Goal: Transaction & Acquisition: Book appointment/travel/reservation

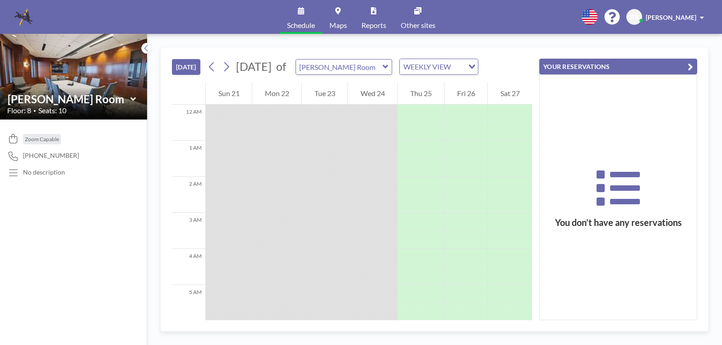
scroll to position [217, 0]
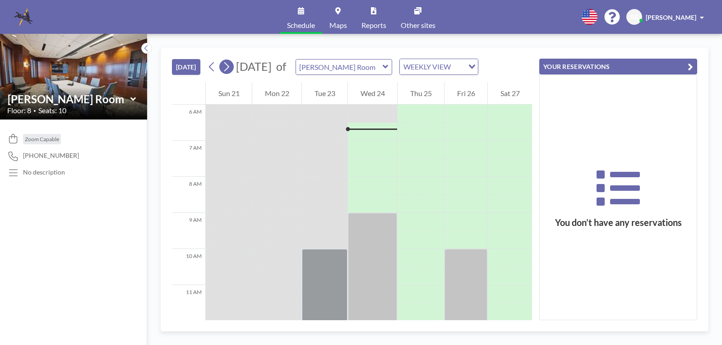
click at [231, 65] on icon at bounding box center [226, 67] width 9 height 14
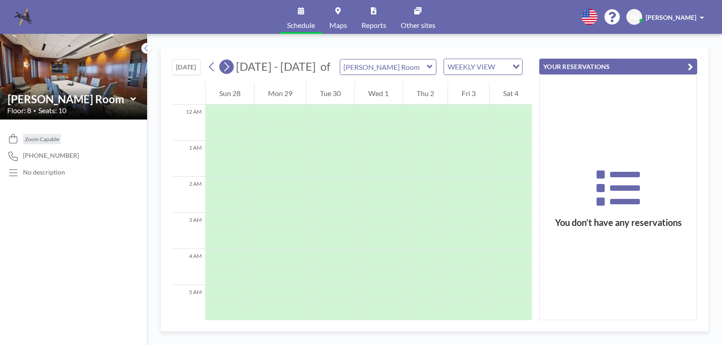
scroll to position [271, 0]
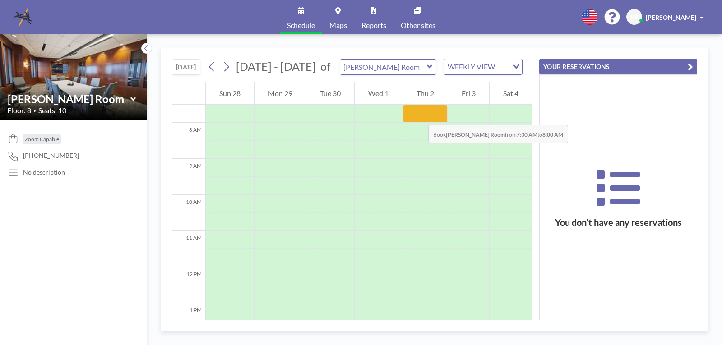
click at [419, 116] on div at bounding box center [425, 114] width 45 height 18
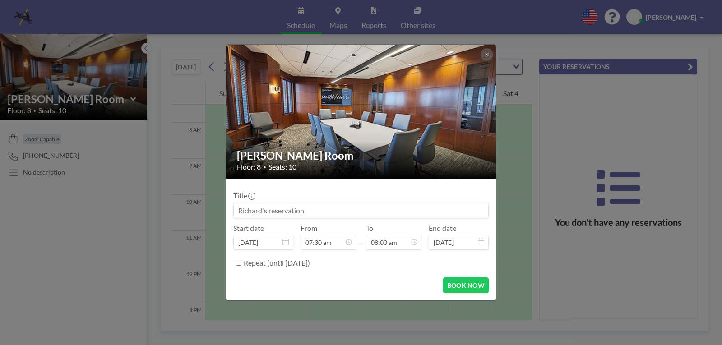
click at [417, 17] on div "Currie Room Floor: 8 • Seats: 10 Title Start date Oct 2, 2025 From 07:30 am - T…" at bounding box center [361, 172] width 722 height 345
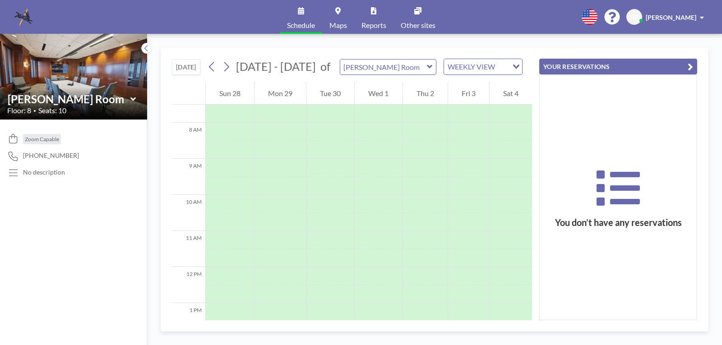
click at [427, 66] on icon at bounding box center [430, 66] width 6 height 9
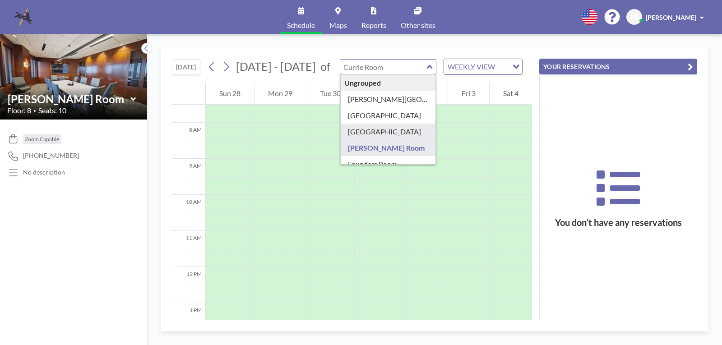
type input "[GEOGRAPHIC_DATA]"
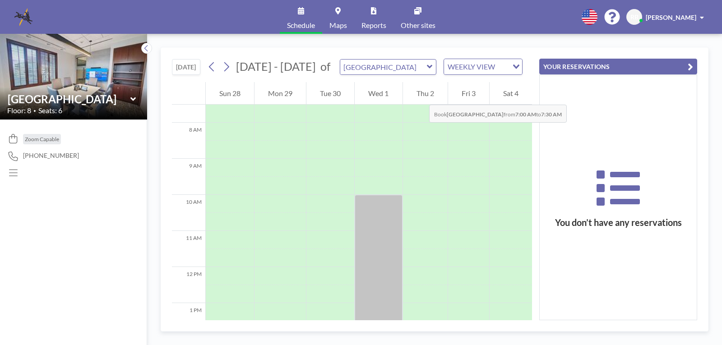
click at [420, 96] on div "Thu 2" at bounding box center [425, 93] width 45 height 23
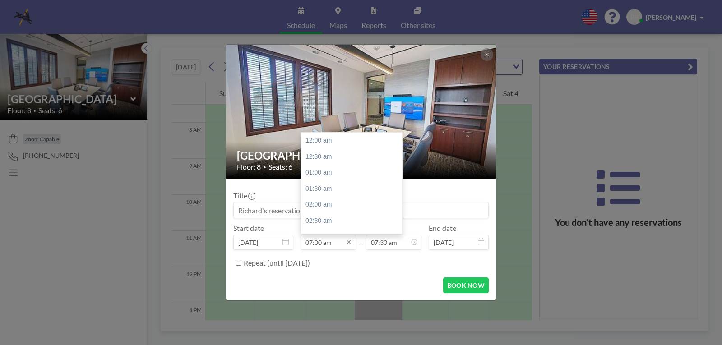
scroll to position [225, 0]
click at [349, 246] on input "07:00 am" at bounding box center [327, 242] width 55 height 15
click at [328, 224] on div "12:30 pm" at bounding box center [354, 227] width 106 height 16
type input "12:30 pm"
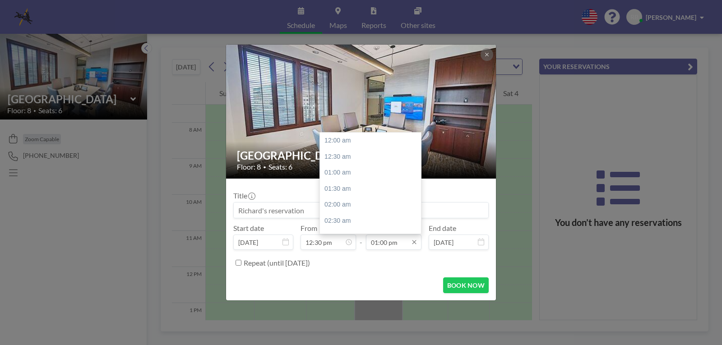
scroll to position [417, 0]
click at [414, 244] on icon at bounding box center [414, 242] width 7 height 7
click at [340, 190] on div "02:30 pm" at bounding box center [373, 189] width 106 height 16
type input "02:30 pm"
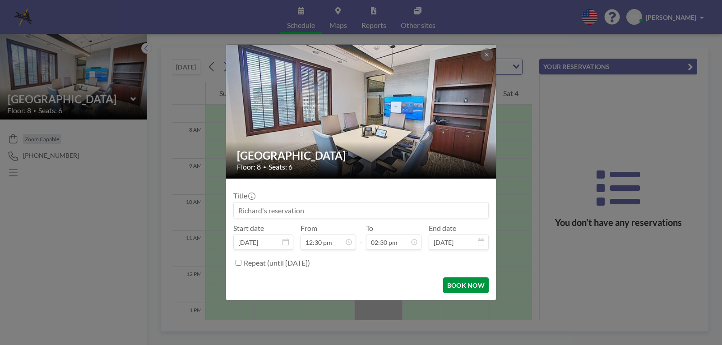
click at [466, 285] on button "BOOK NOW" at bounding box center [466, 285] width 46 height 16
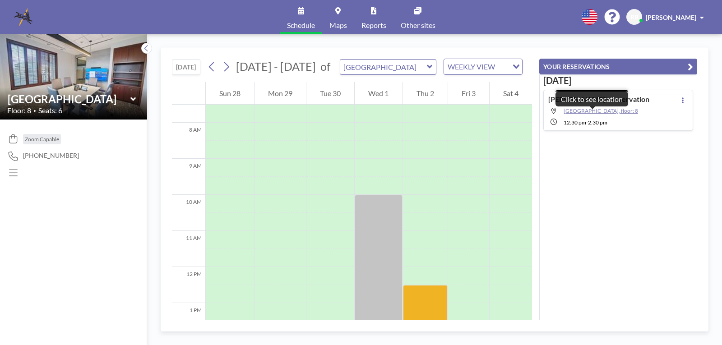
click at [592, 113] on span "[GEOGRAPHIC_DATA], floor: 8" at bounding box center [600, 110] width 74 height 7
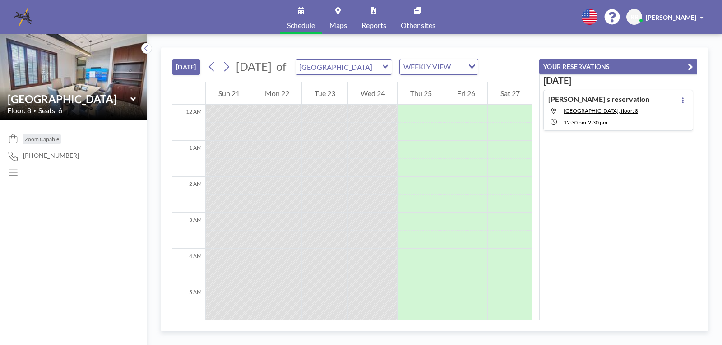
scroll to position [217, 0]
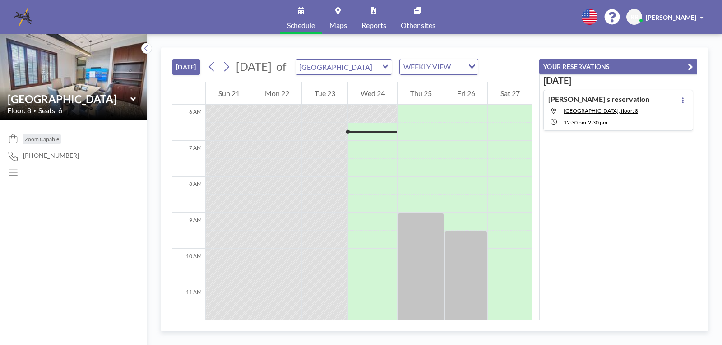
click at [554, 123] on icon at bounding box center [553, 122] width 6 height 6
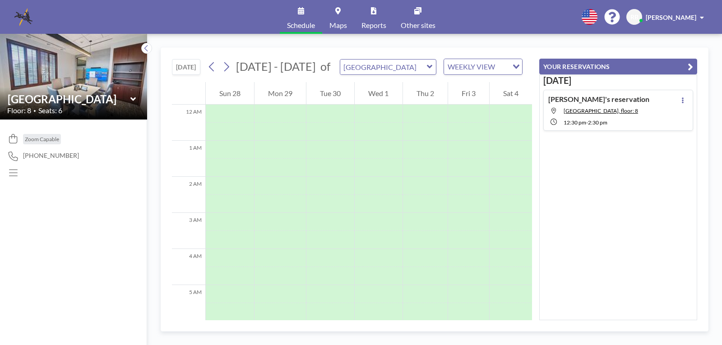
click at [554, 123] on icon at bounding box center [553, 122] width 6 height 6
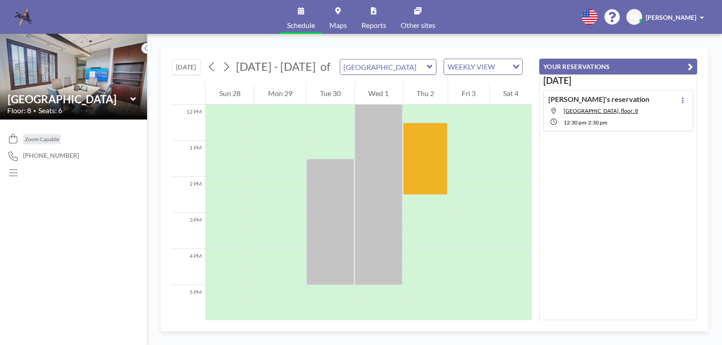
click at [554, 123] on icon at bounding box center [553, 122] width 6 height 6
click at [681, 101] on icon at bounding box center [683, 100] width 4 height 6
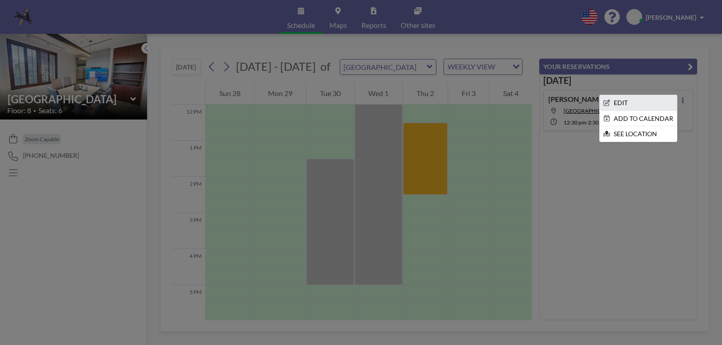
click at [624, 101] on li "EDIT" at bounding box center [638, 102] width 77 height 15
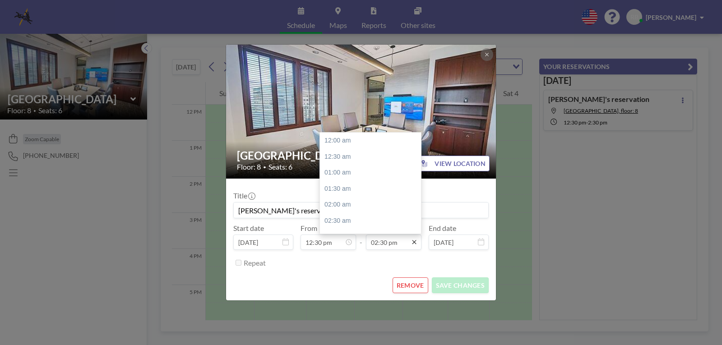
scroll to position [466, 0]
click at [340, 157] on div "03:00 pm" at bounding box center [373, 157] width 106 height 16
type input "03:00 pm"
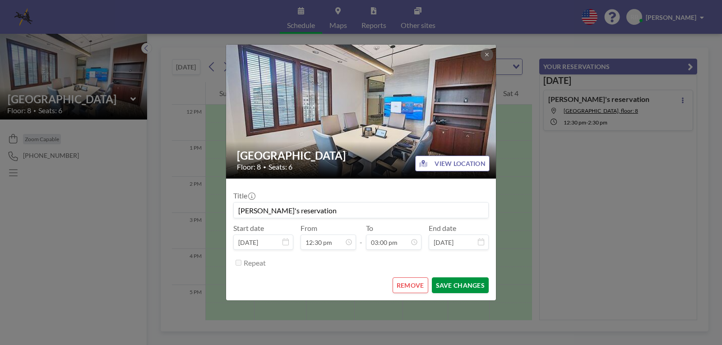
click at [459, 285] on button "SAVE CHANGES" at bounding box center [460, 285] width 57 height 16
